Goal: Answer question/provide support: Share knowledge or assist other users

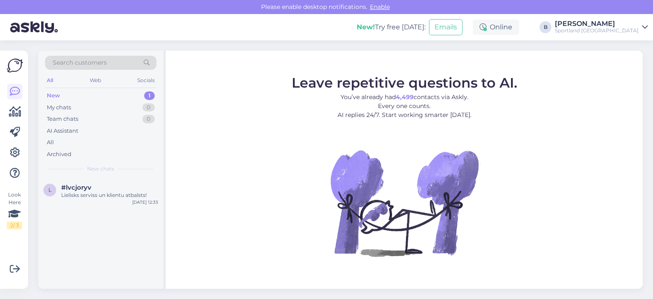
click at [601, 102] on figure "Leave repetitive questions to AI. You’ve already had 4,499 contacts via Askly. …" at bounding box center [405, 177] width 462 height 203
click at [60, 137] on div "All" at bounding box center [100, 143] width 111 height 12
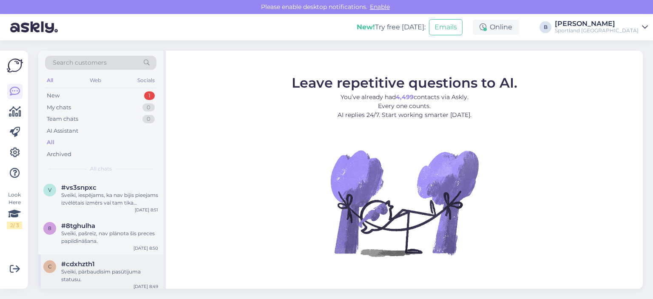
click at [104, 275] on div "Sveiki, pārbaudīsim pasūtījuma statusu." at bounding box center [109, 275] width 97 height 15
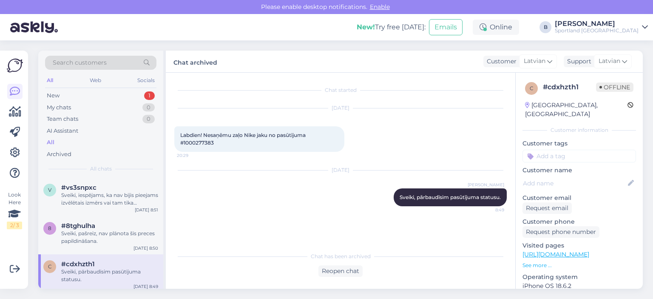
click at [200, 142] on span "Labdien! Nesaņēmu zaļo Nike jaku no pasūtījuma #1000277383" at bounding box center [243, 139] width 127 height 14
copy div "1000277383 20:29"
click at [348, 265] on div "Reopen chat" at bounding box center [341, 270] width 44 height 11
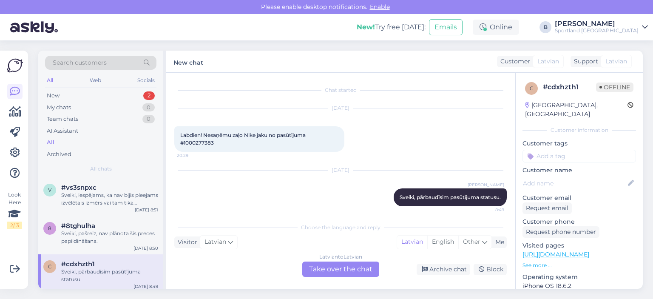
click at [344, 265] on div "Latvian to Latvian Take over the chat" at bounding box center [340, 269] width 77 height 15
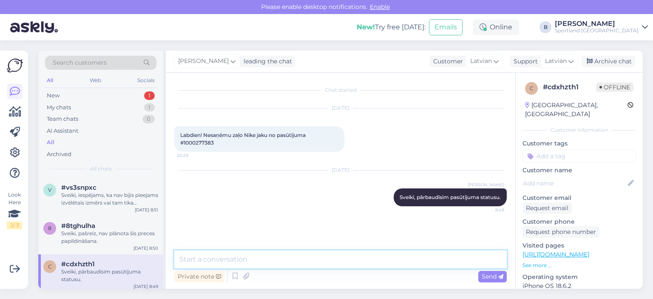
click at [339, 263] on textarea at bounding box center [340, 260] width 333 height 18
type textarea "v"
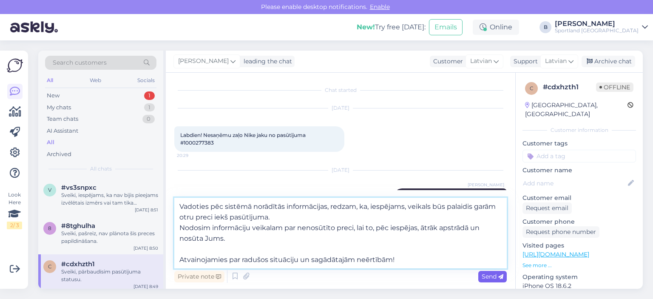
type textarea "Vadoties pēc sistēmā norādītās informācijas, redzam, ka, iespējams, veikals būs…"
click at [486, 279] on span "Send" at bounding box center [493, 277] width 22 height 8
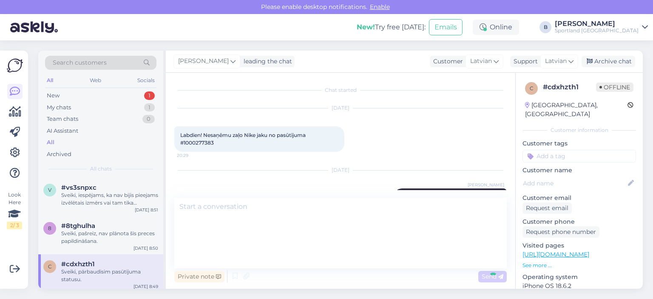
scroll to position [63, 0]
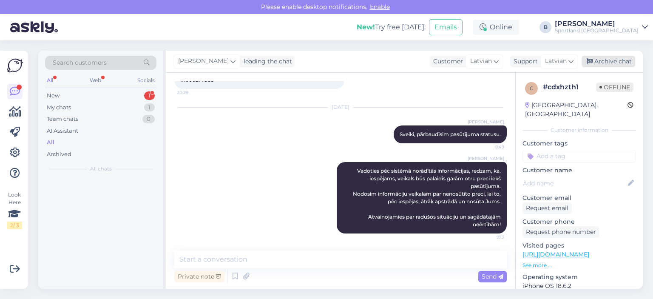
click at [616, 65] on div "Archive chat" at bounding box center [609, 61] width 54 height 11
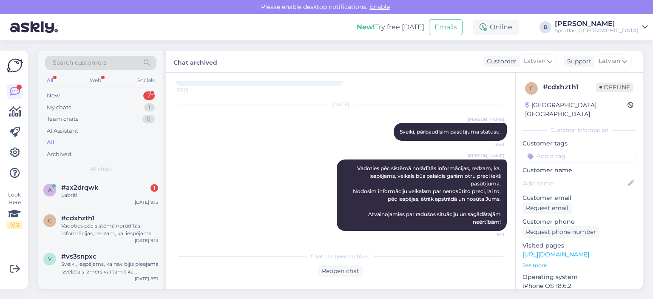
scroll to position [23, 0]
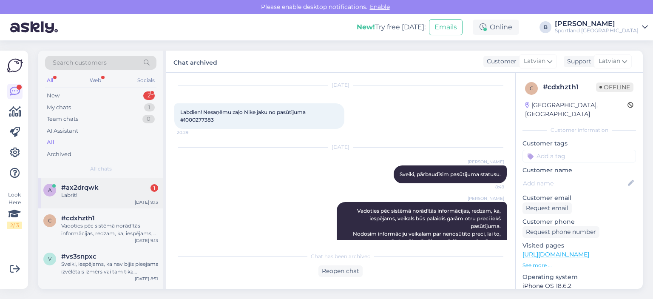
click at [88, 192] on div "Labrīt!" at bounding box center [109, 195] width 97 height 8
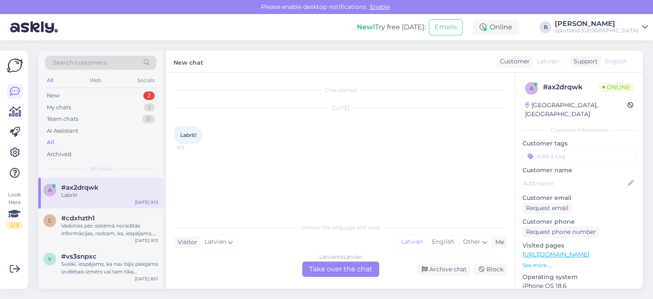
click at [323, 267] on div "Latvian to Latvian Take over the chat" at bounding box center [340, 269] width 77 height 15
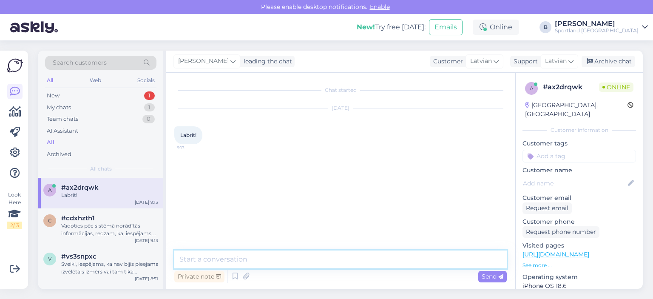
click at [314, 264] on textarea at bounding box center [340, 260] width 333 height 18
type textarea "Sveiki, kā varam Jums palīdzēt?"
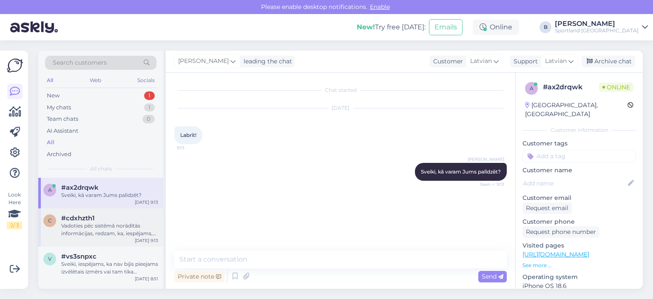
click at [94, 226] on div "Vadoties pēc sistēmā norādītās informācijas, redzam, ka, iespējams, veikals būs…" at bounding box center [109, 229] width 97 height 15
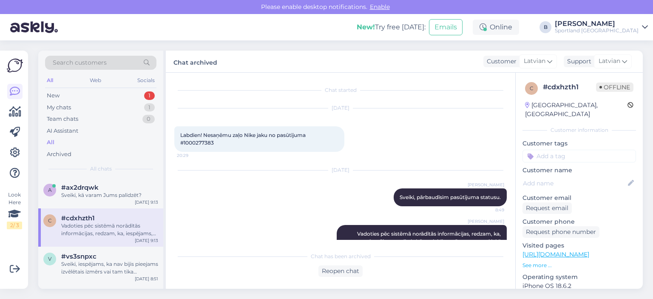
click at [207, 143] on span "Labdien! Nesaņēmu zaļo Nike jaku no pasūtījuma #1000277383" at bounding box center [243, 139] width 127 height 14
copy div "1000277383 20:29"
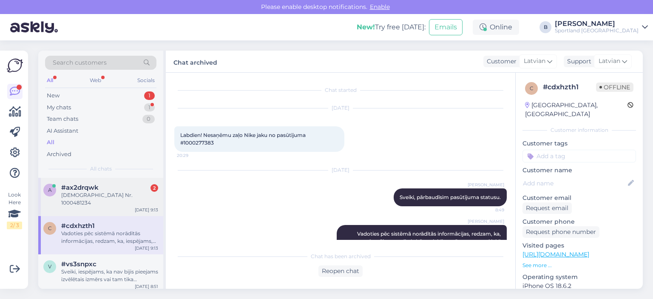
click at [116, 192] on div "[DEMOGRAPHIC_DATA] Nr. 1000481234" at bounding box center [109, 198] width 97 height 15
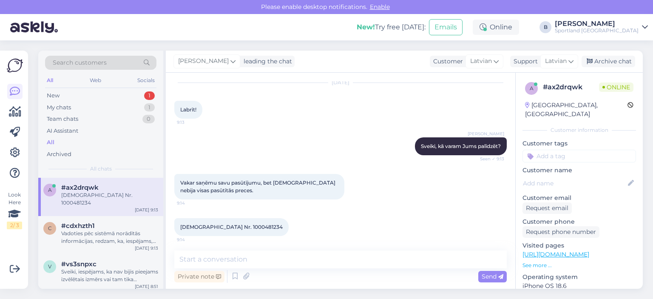
scroll to position [28, 0]
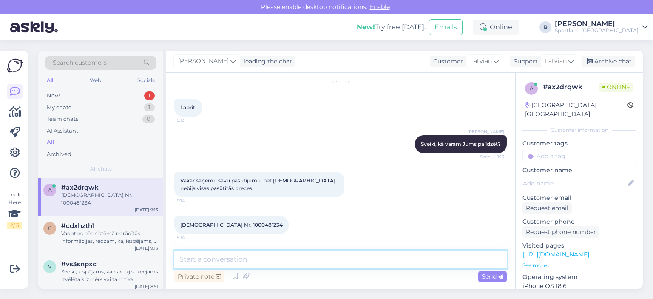
click at [335, 254] on textarea at bounding box center [340, 260] width 333 height 18
type textarea "Pārbaudīsim pasūtījuma statusu"
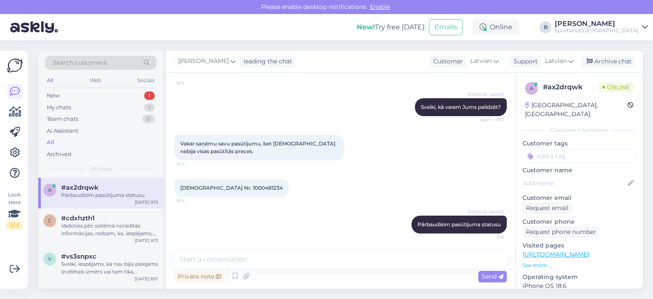
click at [231, 187] on span "[DEMOGRAPHIC_DATA] Nr. 1000481234" at bounding box center [231, 188] width 102 height 6
copy div "1000481234 9:14"
click at [277, 260] on textarea at bounding box center [340, 260] width 333 height 18
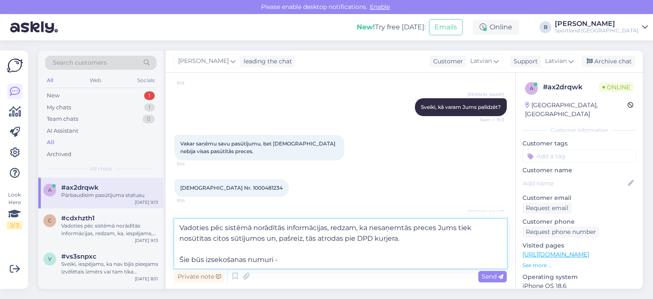
paste textarea "05757995527227"
paste textarea "05757995526936"
type textarea "Vadoties pēc sistēmā norādītās informācijas, redzam, ka nesaņemtās preces Jums …"
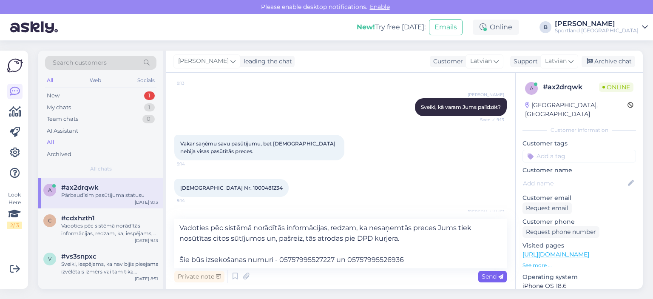
click at [501, 279] on icon at bounding box center [500, 276] width 5 height 5
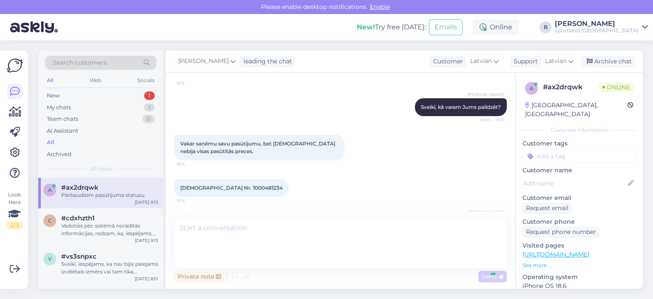
scroll to position [139, 0]
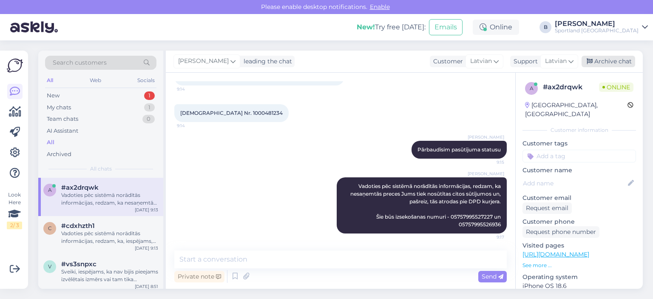
click at [605, 63] on div "Archive chat" at bounding box center [609, 61] width 54 height 11
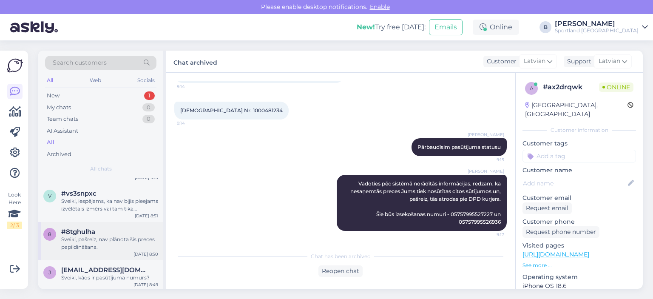
scroll to position [85, 0]
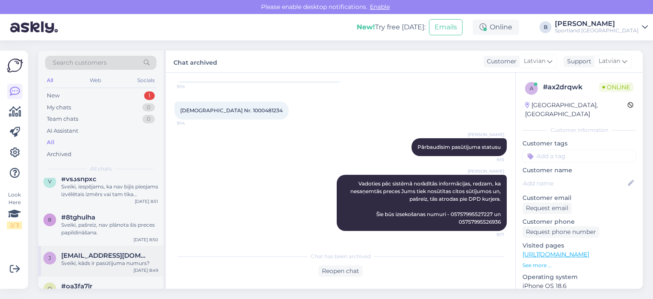
click at [98, 261] on div "Sveiki, kāds ir pasūtījuma numurs?" at bounding box center [109, 263] width 97 height 8
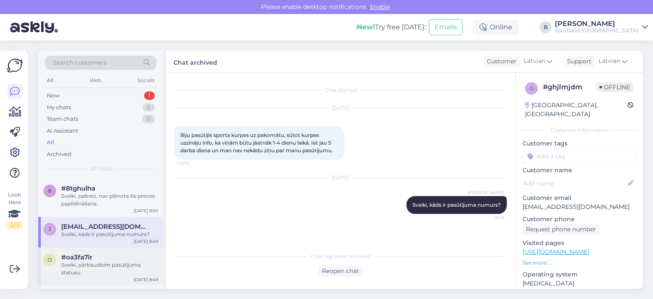
scroll to position [128, 0]
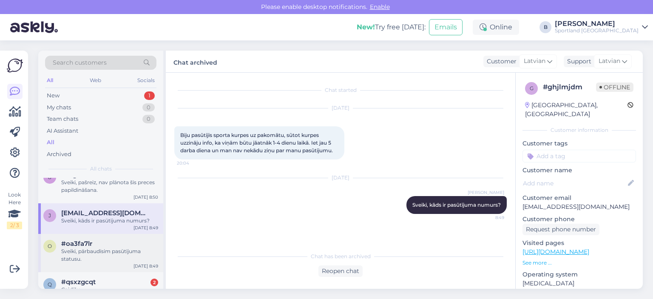
click at [102, 248] on div "Sveiki, pārbaudīsim pasūtījuma statusu." at bounding box center [109, 255] width 97 height 15
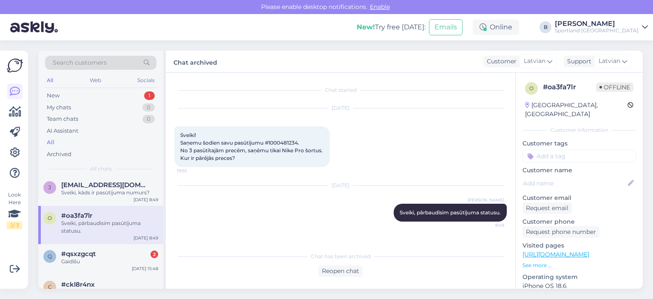
scroll to position [170, 0]
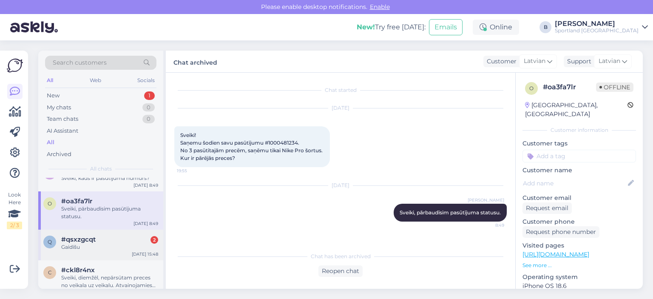
click at [103, 241] on div "#qsxzgcqt 2" at bounding box center [109, 240] width 97 height 8
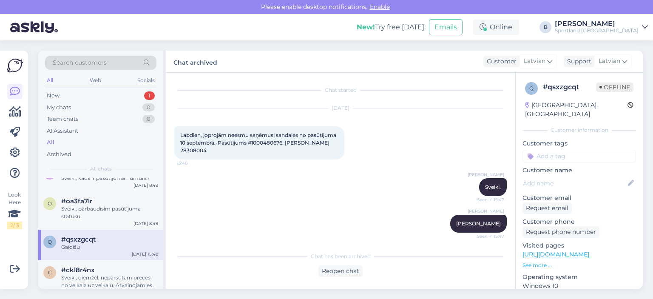
scroll to position [194, 0]
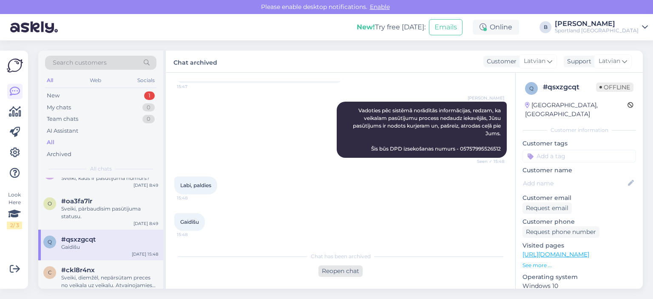
click at [344, 268] on div "Reopen chat" at bounding box center [341, 270] width 44 height 11
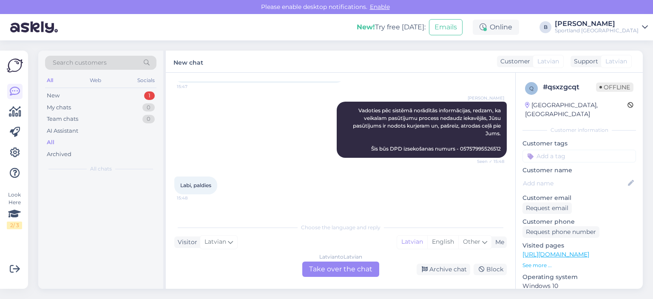
scroll to position [0, 0]
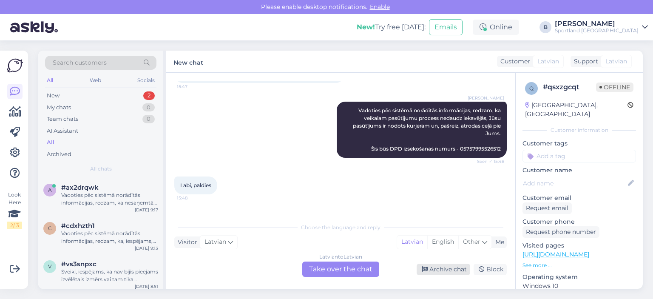
click at [444, 272] on div "Archive chat" at bounding box center [444, 269] width 54 height 11
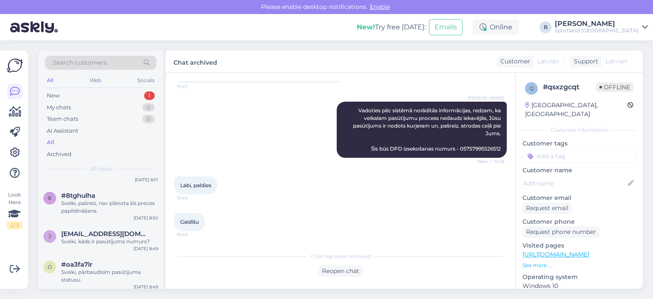
scroll to position [128, 0]
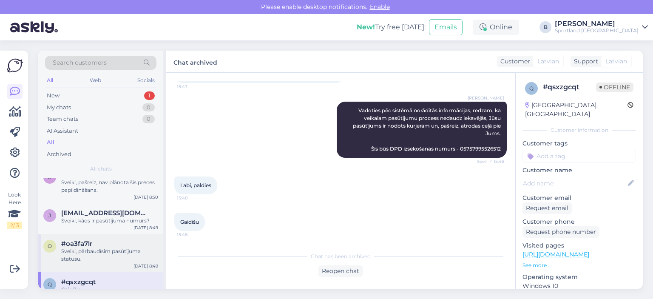
click at [101, 248] on div "Sveiki, pārbaudīsim pasūtījuma statusu." at bounding box center [109, 255] width 97 height 15
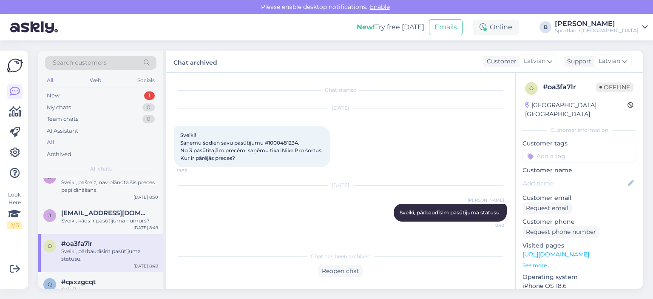
click at [288, 142] on span "Sveiki! Saņemu šodien savu pasūtījumu #1000481234. No 3 pasūtītajām precēm, saņ…" at bounding box center [252, 146] width 144 height 29
copy span "1000481234"
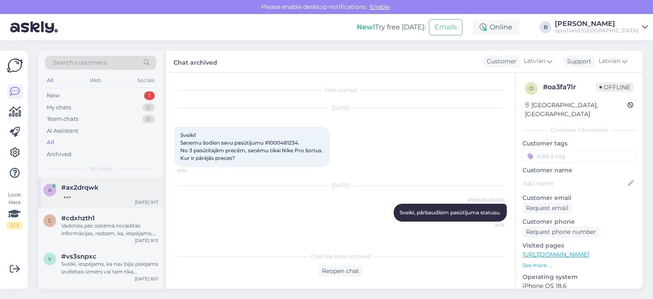
click at [99, 188] on div "#ax2drqwk" at bounding box center [109, 188] width 97 height 8
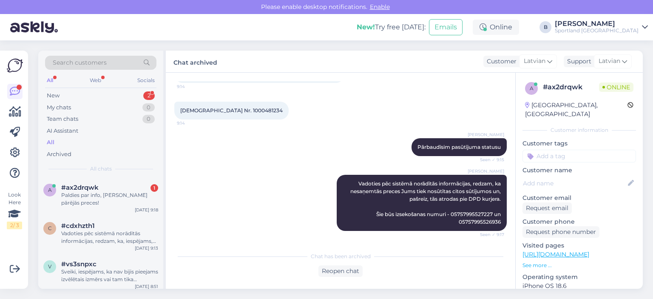
scroll to position [179, 0]
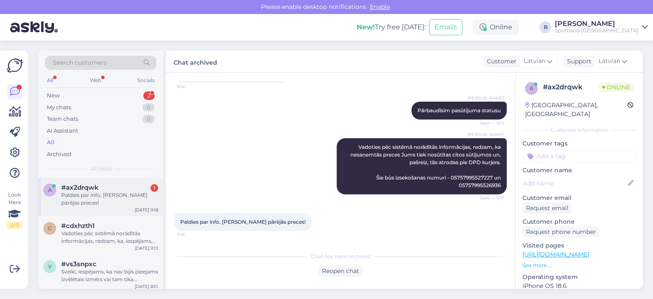
click at [114, 202] on div "Paldies par info, [PERSON_NAME] pārējās preces!" at bounding box center [109, 198] width 97 height 15
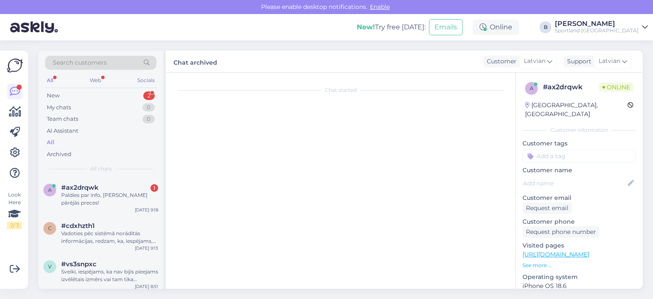
scroll to position [208, 0]
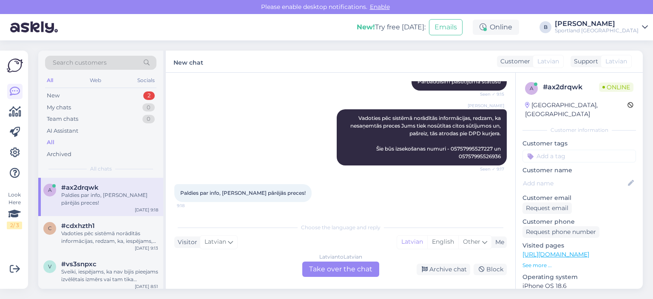
click at [327, 270] on div "Latvian to Latvian Take over the chat" at bounding box center [340, 269] width 77 height 15
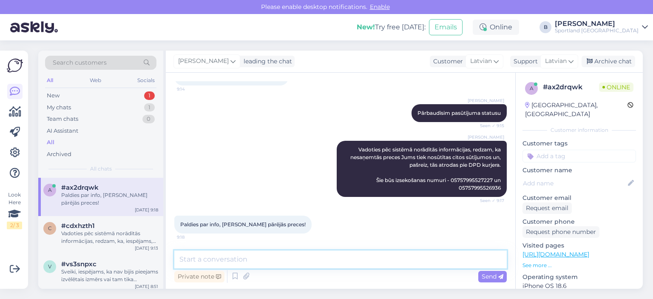
click at [333, 263] on textarea at bounding box center [340, 260] width 333 height 18
type textarea "Jauku Jums dienu! :)"
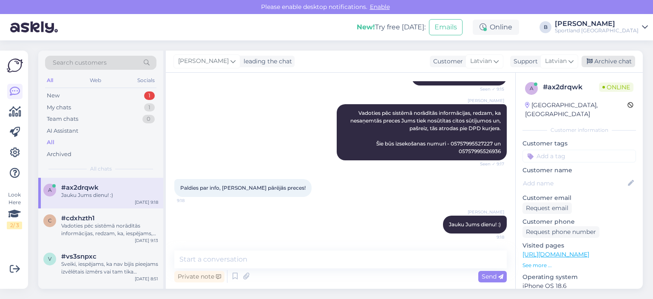
click at [601, 61] on div "Archive chat" at bounding box center [609, 61] width 54 height 11
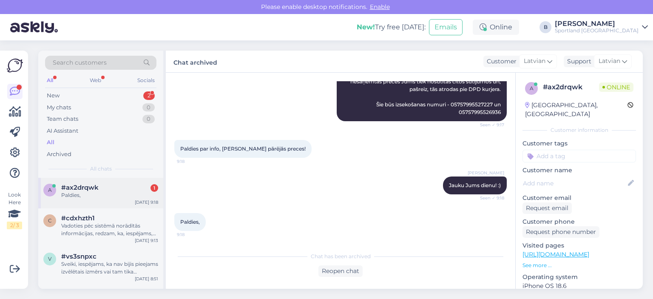
click at [88, 194] on div "Paldies," at bounding box center [109, 195] width 97 height 8
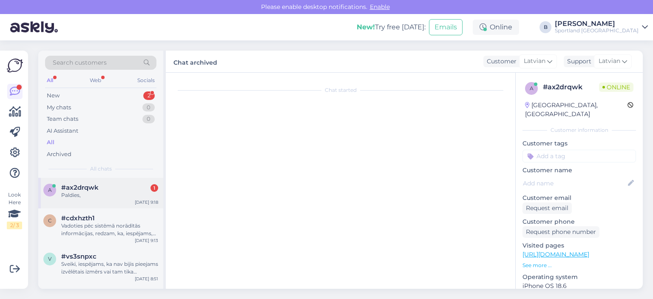
scroll to position [281, 0]
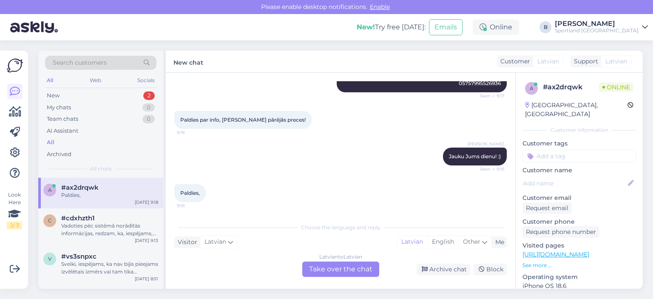
click at [335, 269] on div "Latvian to Latvian Take over the chat" at bounding box center [340, 269] width 77 height 15
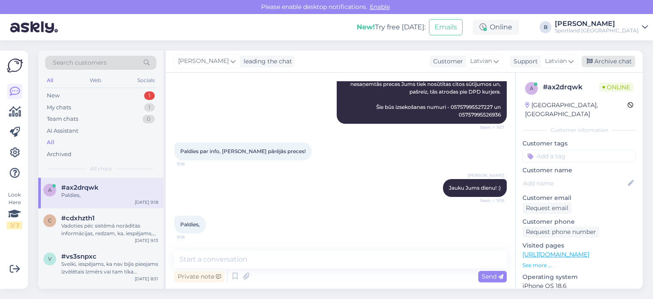
click at [625, 65] on div "Archive chat" at bounding box center [609, 61] width 54 height 11
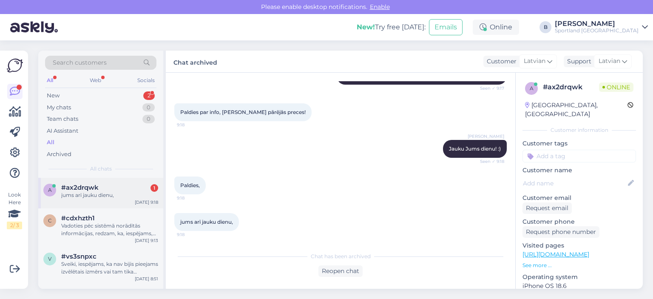
click at [100, 199] on div "a #ax2drqwk 1 jums arī jauku dienu, [DATE] 9:18" at bounding box center [100, 193] width 125 height 31
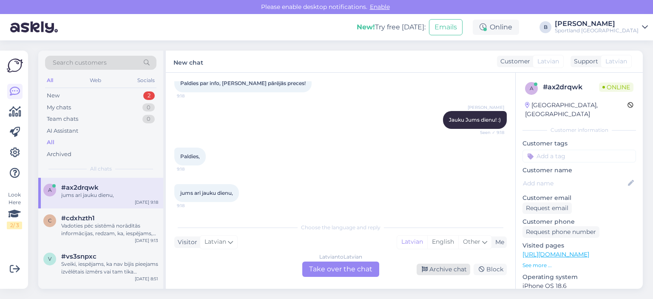
click at [432, 272] on div "Archive chat" at bounding box center [444, 269] width 54 height 11
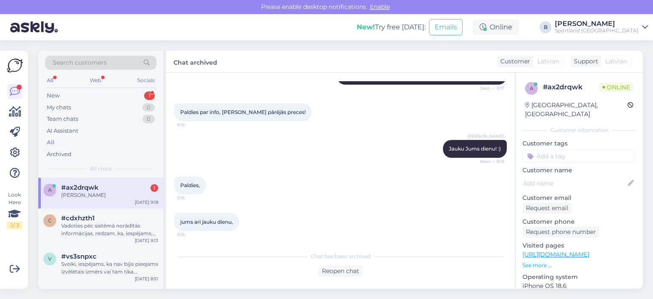
scroll to position [325, 0]
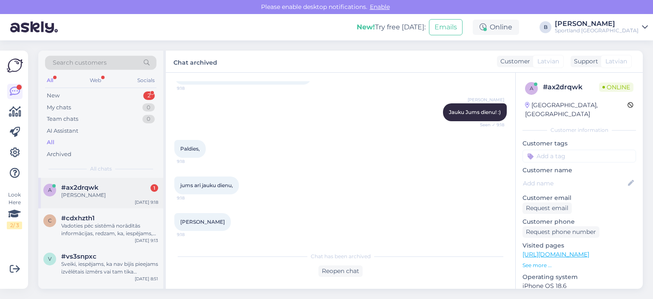
click at [86, 188] on span "#ax2drqwk" at bounding box center [79, 188] width 37 height 8
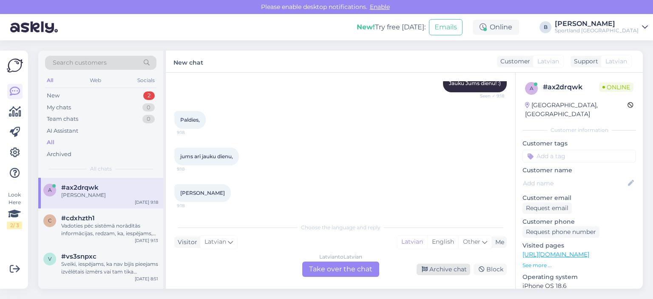
click at [447, 267] on div "Archive chat" at bounding box center [444, 269] width 54 height 11
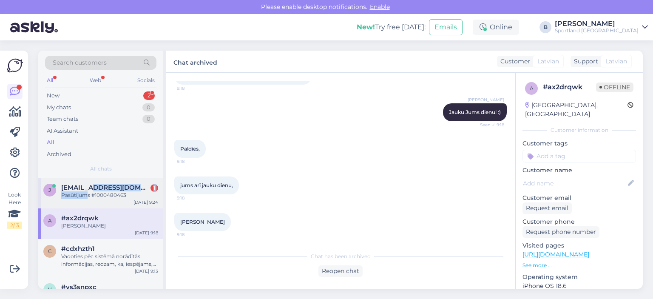
click at [85, 192] on div "[EMAIL_ADDRESS][DOMAIN_NAME] 1 Pasūtījums #1000480463" at bounding box center [109, 191] width 97 height 15
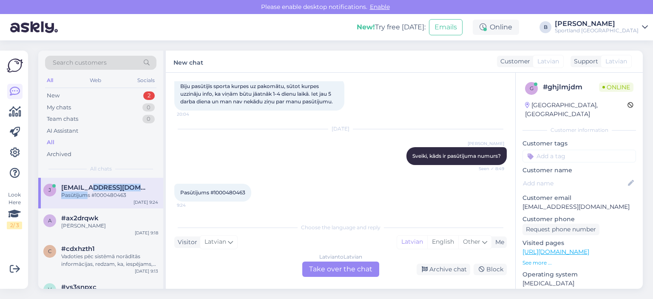
scroll to position [48, 0]
click at [342, 272] on div "Latvian to Latvian Take over the chat" at bounding box center [340, 269] width 77 height 15
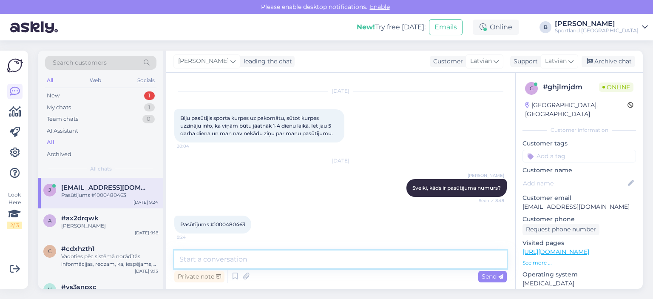
click at [342, 263] on textarea at bounding box center [340, 260] width 333 height 18
type textarea "Pārbaudīsim pasūtījuma statusu."
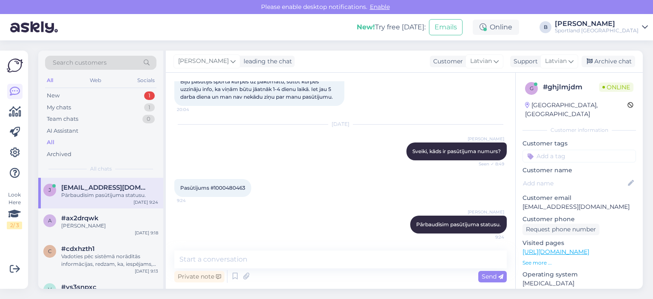
click at [236, 184] on div "Pasūtījums #1000480463 9:24" at bounding box center [212, 188] width 77 height 18
copy div "1000480463 9:24"
click at [249, 262] on textarea at bounding box center [340, 260] width 333 height 18
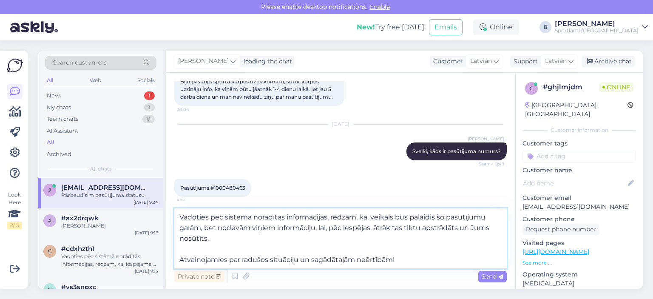
type textarea "Vadoties pēc sistēmā norādītās informācijas, redzam, ka, veikals būs palaidis š…"
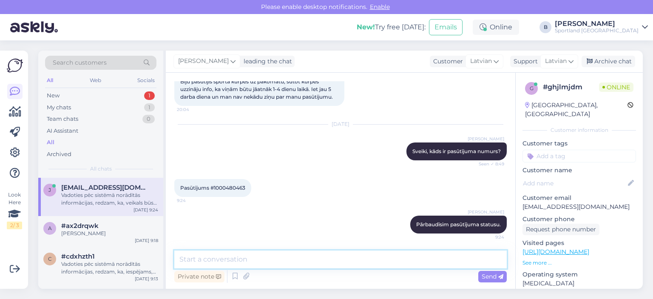
scroll to position [136, 0]
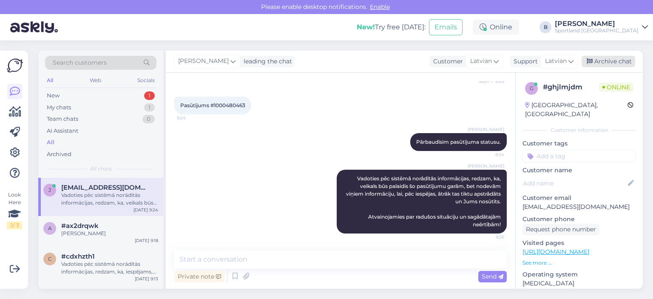
click at [602, 65] on div "Archive chat" at bounding box center [609, 61] width 54 height 11
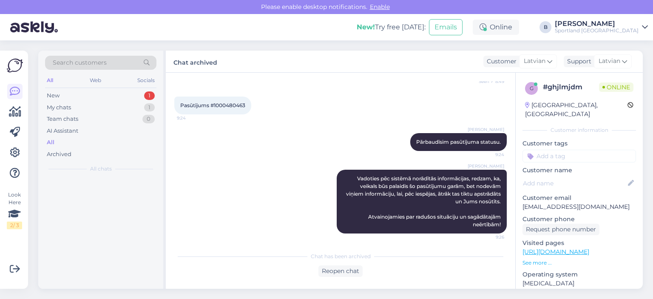
scroll to position [139, 0]
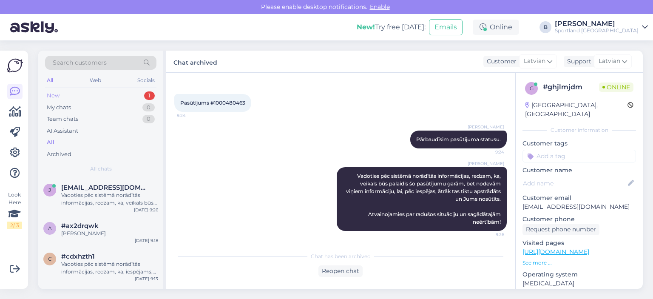
click at [87, 100] on div "New 1" at bounding box center [100, 96] width 111 height 12
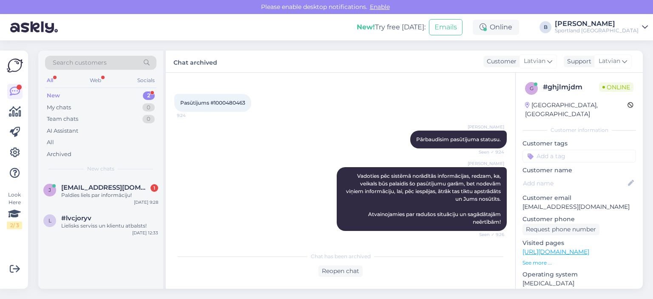
scroll to position [175, 0]
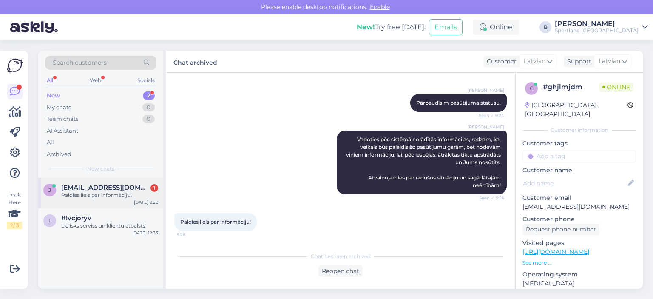
click at [90, 199] on div "j [EMAIL_ADDRESS][DOMAIN_NAME] 1 Paldies liels par informāciju! [DATE] 9:28" at bounding box center [100, 193] width 125 height 31
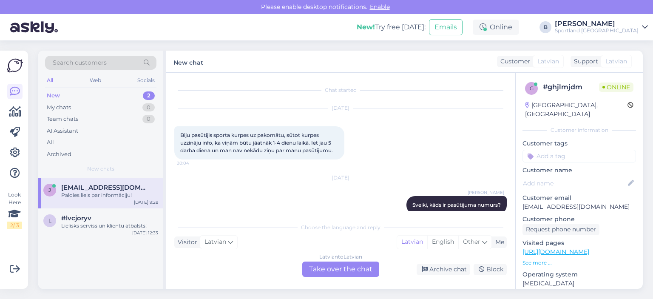
scroll to position [204, 0]
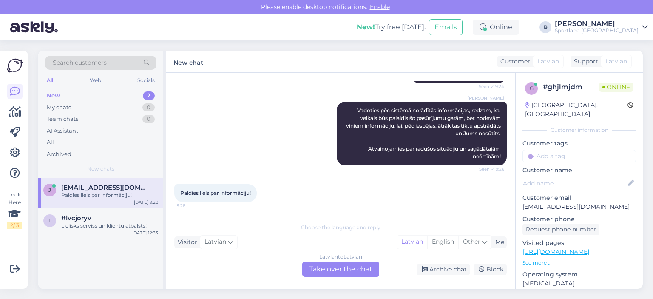
click at [367, 271] on div "Latvian to Latvian Take over the chat" at bounding box center [340, 269] width 77 height 15
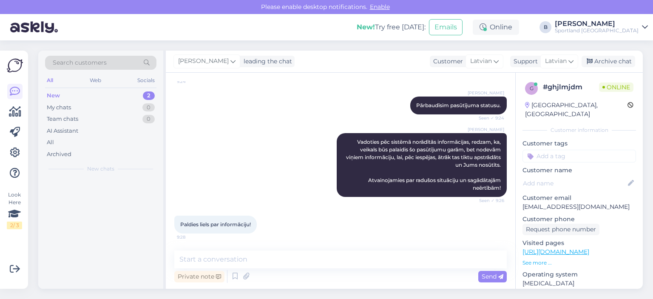
scroll to position [173, 0]
click at [344, 257] on textarea at bounding box center [340, 260] width 333 height 18
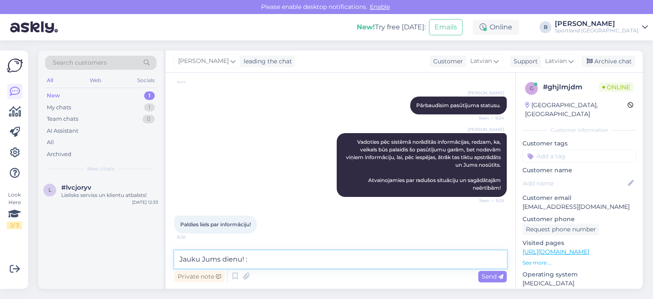
type textarea "Jauku Jums dienu! :)"
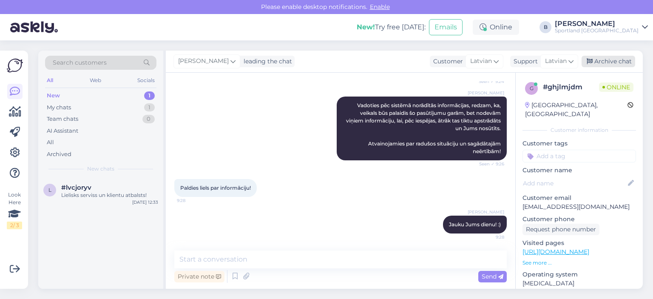
click at [597, 60] on div "Archive chat" at bounding box center [609, 61] width 54 height 11
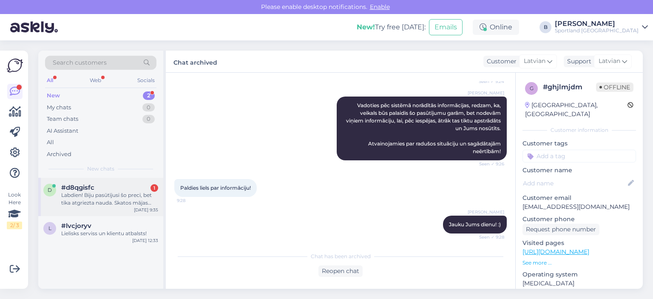
click at [90, 204] on div "Labdien! Biju pasūtījusi šo preci, bet tika atgriezta nauda. Skatos mājas lapā …" at bounding box center [109, 198] width 97 height 15
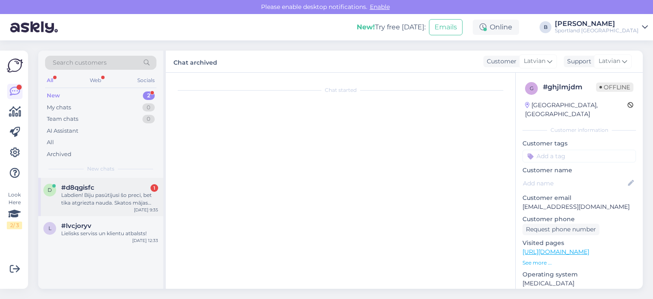
scroll to position [264, 0]
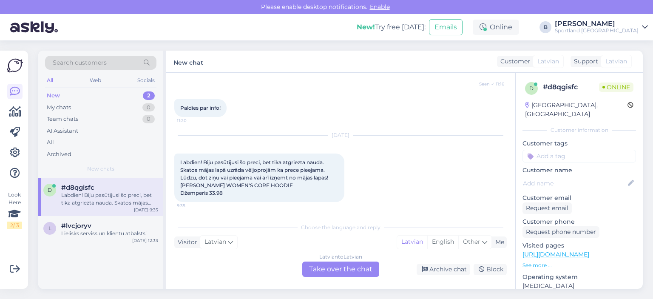
click at [345, 269] on div "Latvian to Latvian Take over the chat" at bounding box center [340, 269] width 77 height 15
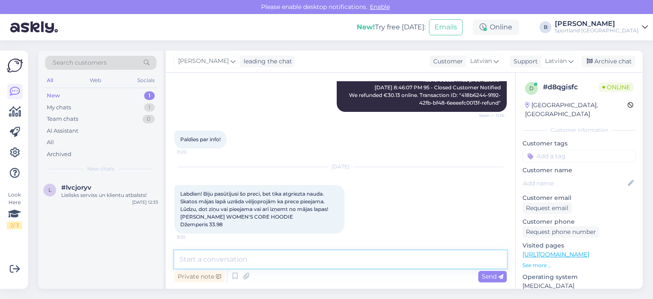
click at [337, 266] on textarea at bounding box center [340, 260] width 333 height 18
type textarea "Sveiki, pārbaudīsim"
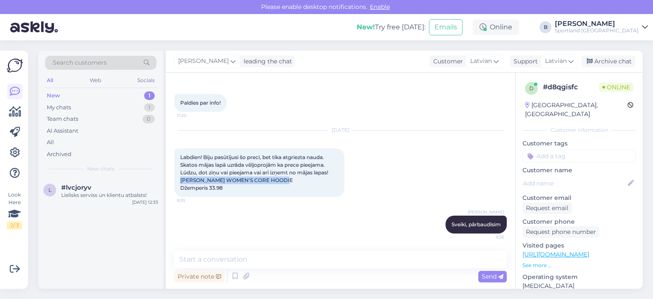
drag, startPoint x: 260, startPoint y: 178, endPoint x: 179, endPoint y: 178, distance: 81.7
click at [179, 178] on div "Labdien! Biju pasūtījusi šo preci, bet tika atgriezta nauda. Skatos mājas lapā …" at bounding box center [259, 172] width 170 height 48
copy span "[PERSON_NAME] WOMEN'S CORE HOODIE"
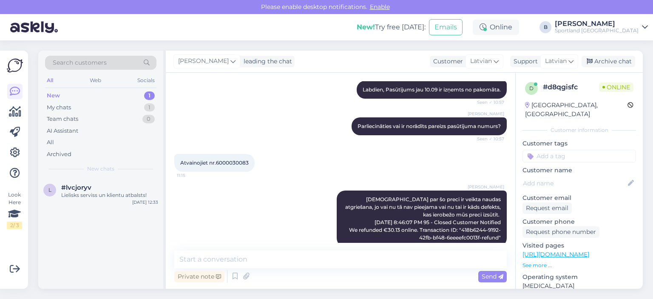
scroll to position [141, 0]
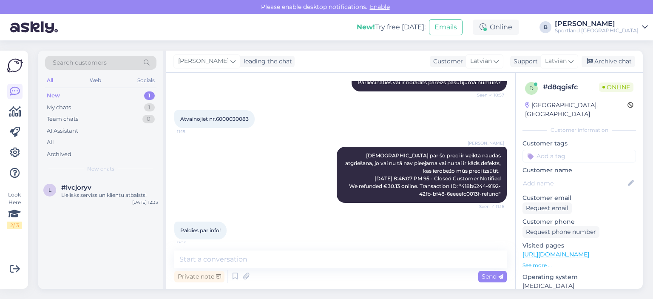
click at [235, 118] on span "Atvainojiet nr.6000030083" at bounding box center [214, 119] width 68 height 6
copy div "6000030083 11:15"
click at [257, 256] on textarea at bounding box center [340, 260] width 333 height 18
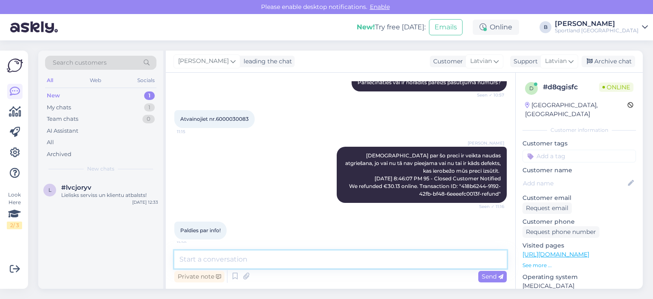
scroll to position [269, 0]
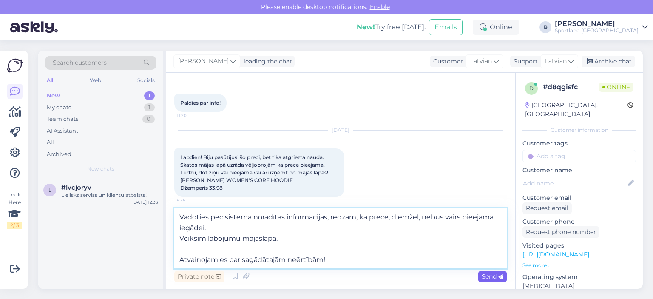
type textarea "Vadoties pēc sistēmā norādītās informācijas, redzam, ka prece, diemžēl, nebūs v…"
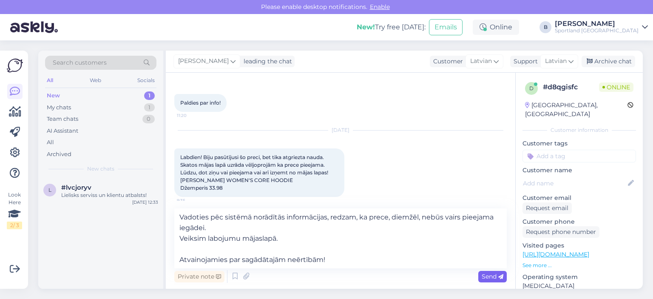
click at [491, 277] on span "Send" at bounding box center [493, 277] width 22 height 8
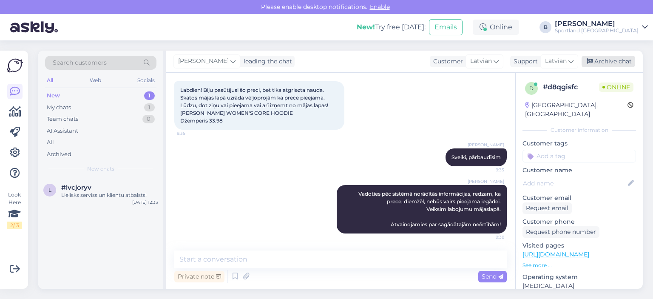
click at [606, 61] on div "Archive chat" at bounding box center [609, 61] width 54 height 11
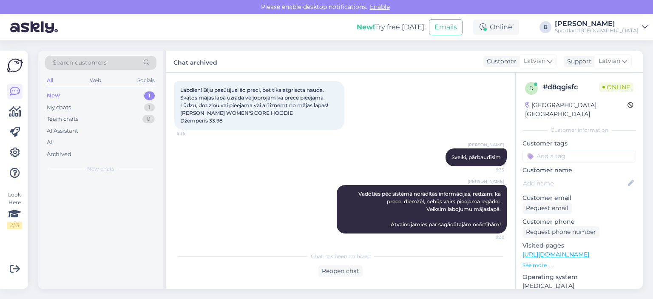
scroll to position [339, 0]
